Goal: Find specific page/section: Find specific page/section

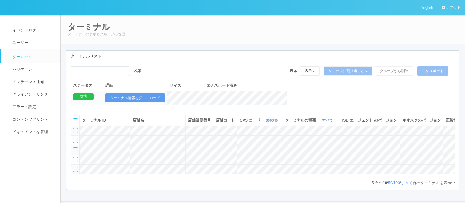
scroll to position [39, 0]
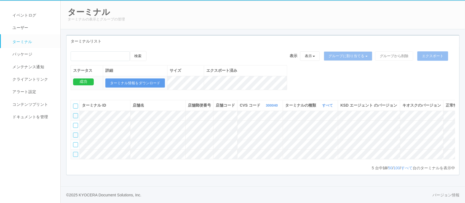
click at [248, 100] on th "CVS コード 300040 表示 すべて 115110 1537298497898 1537298497900 1537298497901 15372984…" at bounding box center [261, 105] width 46 height 10
click at [253, 100] on th "CVS コード 300040 表示 すべて 115110 1537298497898 1537298497900 1537298497901 15372984…" at bounding box center [261, 105] width 46 height 10
click at [266, 103] on link "300040" at bounding box center [272, 105] width 13 height 4
click at [240, 144] on link "961762" at bounding box center [259, 147] width 44 height 7
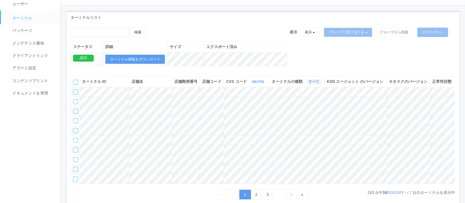
click at [311, 84] on link "すべて" at bounding box center [315, 82] width 12 height 4
click at [301, 107] on span "キオスク" at bounding box center [293, 104] width 18 height 4
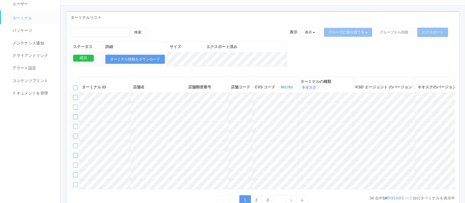
scroll to position [104, 0]
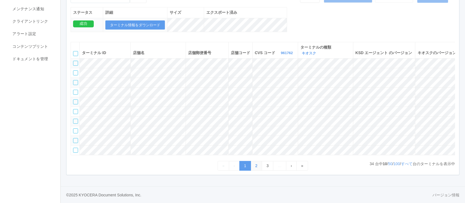
click at [255, 166] on link "2" at bounding box center [257, 166] width 12 height 10
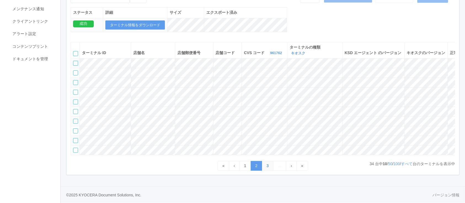
click at [266, 169] on link "3" at bounding box center [268, 166] width 12 height 10
click at [274, 169] on link "4" at bounding box center [275, 166] width 12 height 10
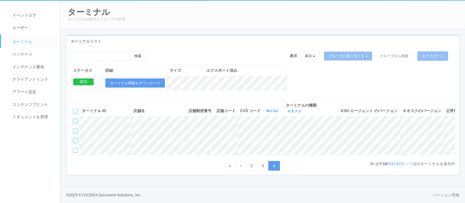
scroll to position [31, 0]
click at [243, 165] on link "‹" at bounding box center [241, 166] width 11 height 10
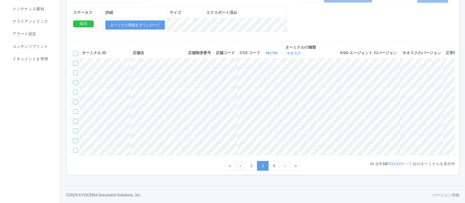
scroll to position [104, 0]
click at [252, 165] on link "2" at bounding box center [252, 166] width 12 height 10
click at [245, 169] on link "1" at bounding box center [246, 166] width 12 height 10
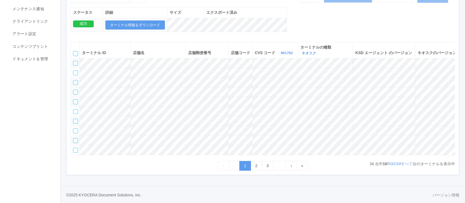
click at [75, 90] on div at bounding box center [75, 92] width 5 height 5
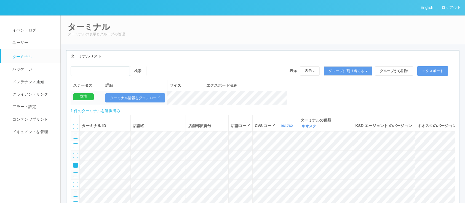
click at [155, 63] on div "検索 表示 表示 すべてのターミナル Test new empty group Terminal Testing 6testtestajikadhgujahj…" at bounding box center [263, 155] width 393 height 186
click at [152, 66] on icon at bounding box center [152, 66] width 0 height 0
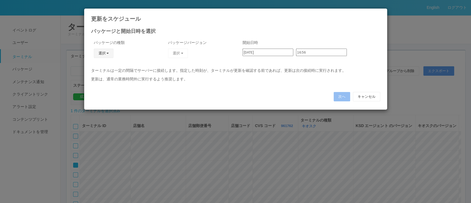
click at [101, 51] on button "選択" at bounding box center [104, 53] width 20 height 9
click at [102, 75] on link "キオスク" at bounding box center [96, 77] width 44 height 9
click at [182, 52] on button "選択" at bounding box center [178, 53] width 20 height 9
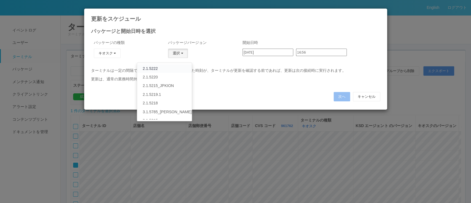
click at [165, 67] on link "2.1.5222" at bounding box center [164, 68] width 54 height 9
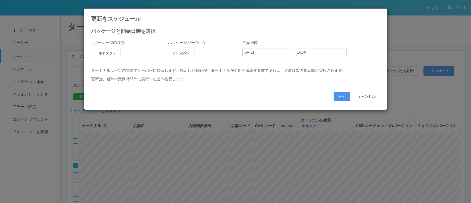
click at [341, 95] on button "次へ" at bounding box center [342, 96] width 17 height 9
type input "16:57"
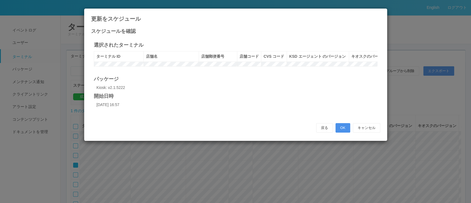
click at [346, 133] on button "OK" at bounding box center [343, 127] width 15 height 9
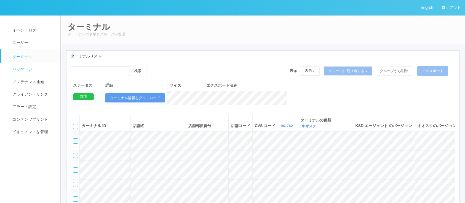
click at [29, 68] on span "パッケージ" at bounding box center [21, 69] width 21 height 4
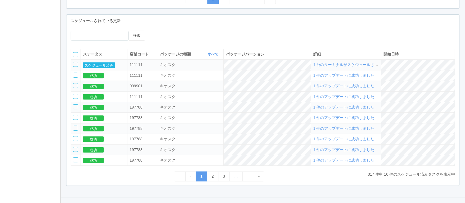
scroll to position [225, 0]
